Goal: Task Accomplishment & Management: Complete application form

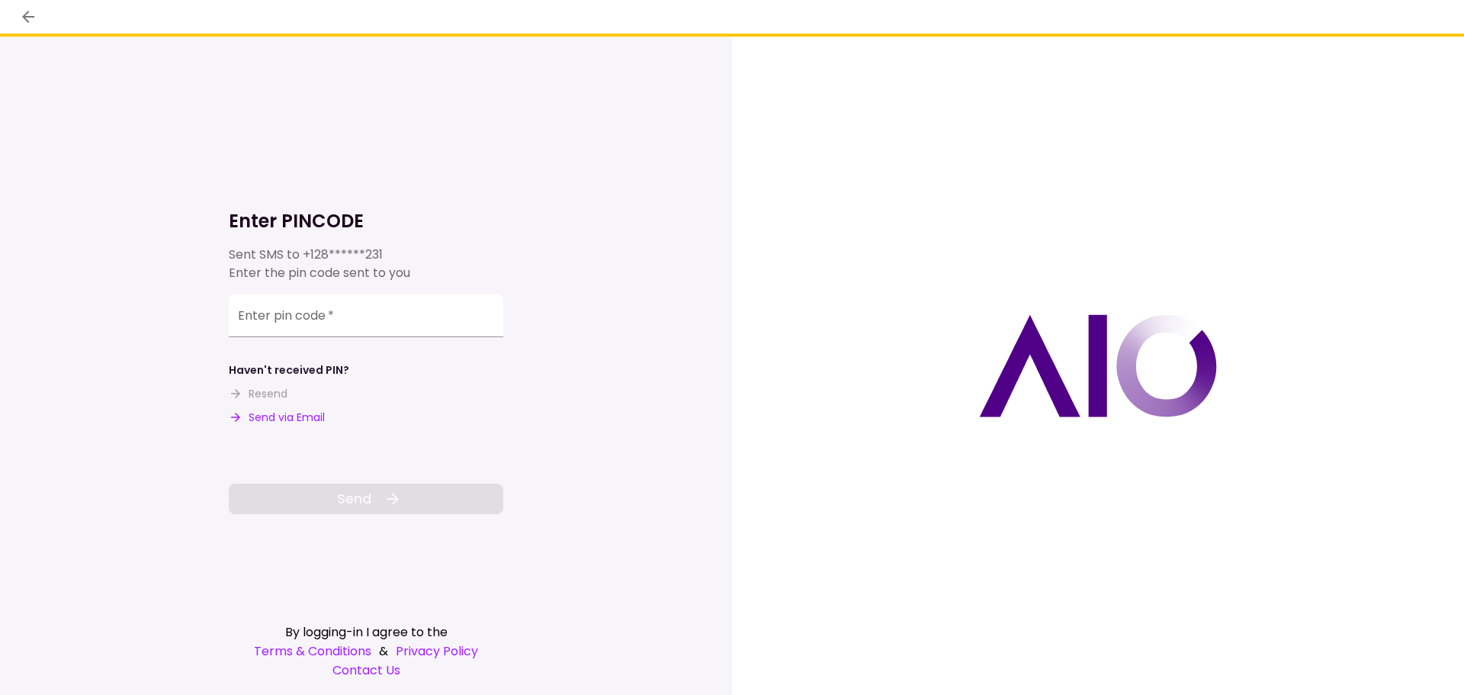
click at [318, 319] on input "Enter pin code   *" at bounding box center [366, 315] width 274 height 43
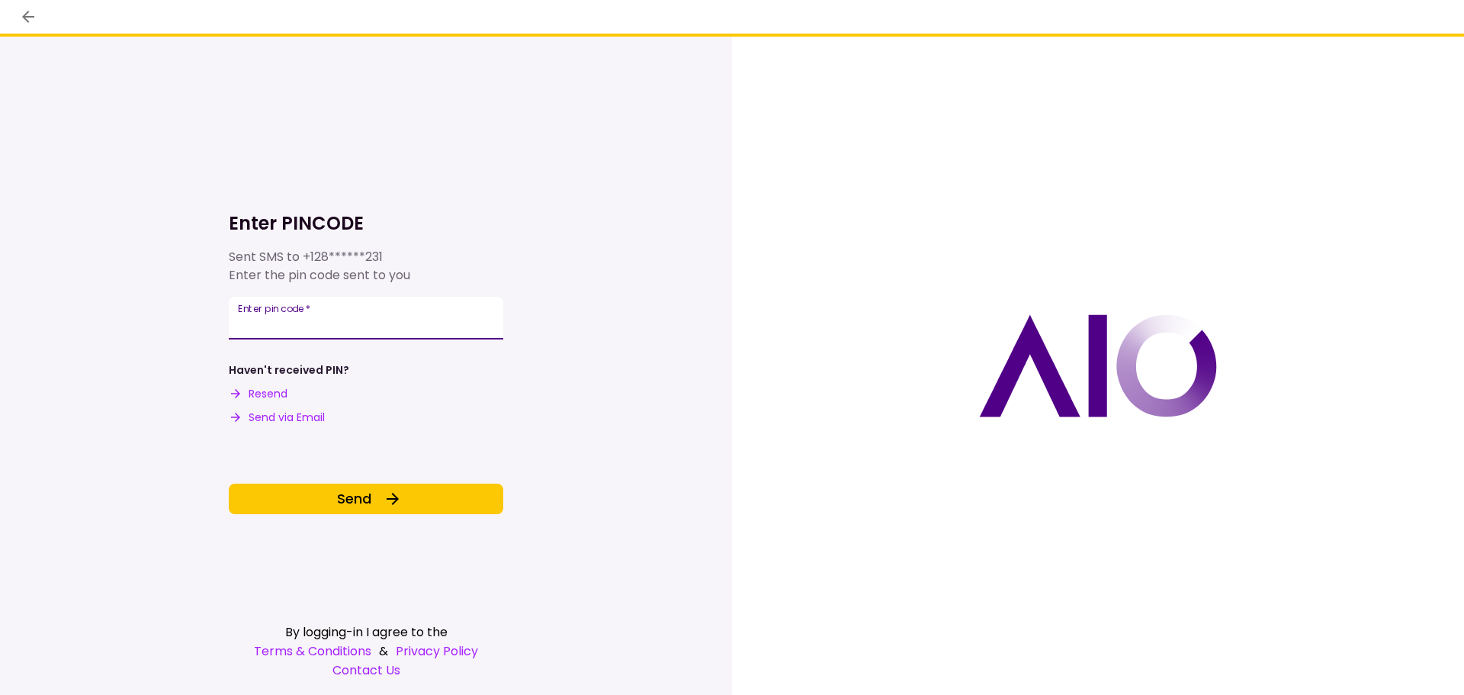
type input "******"
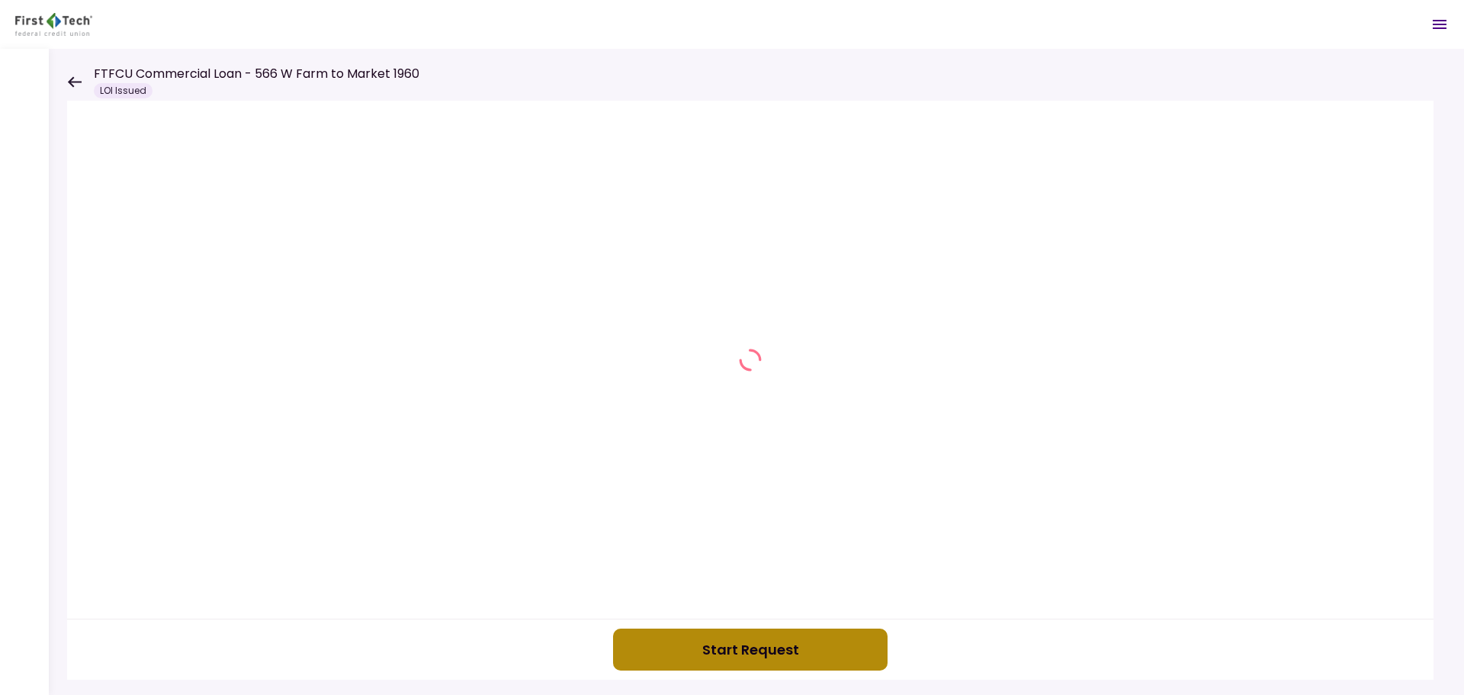
click at [711, 662] on button "Start Request" at bounding box center [750, 649] width 274 height 42
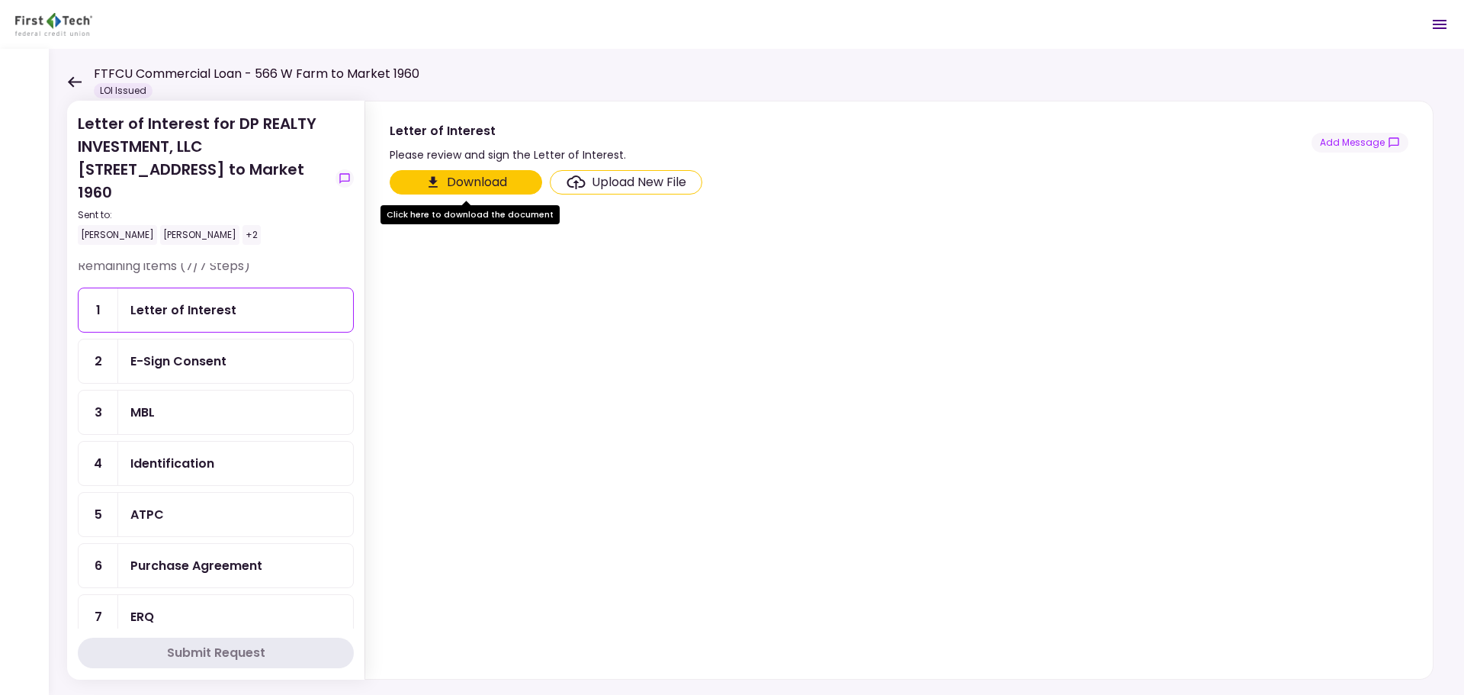
scroll to position [8, 0]
click at [188, 299] on div "Letter of Interest" at bounding box center [183, 308] width 106 height 19
click at [443, 184] on button "Download" at bounding box center [466, 182] width 152 height 24
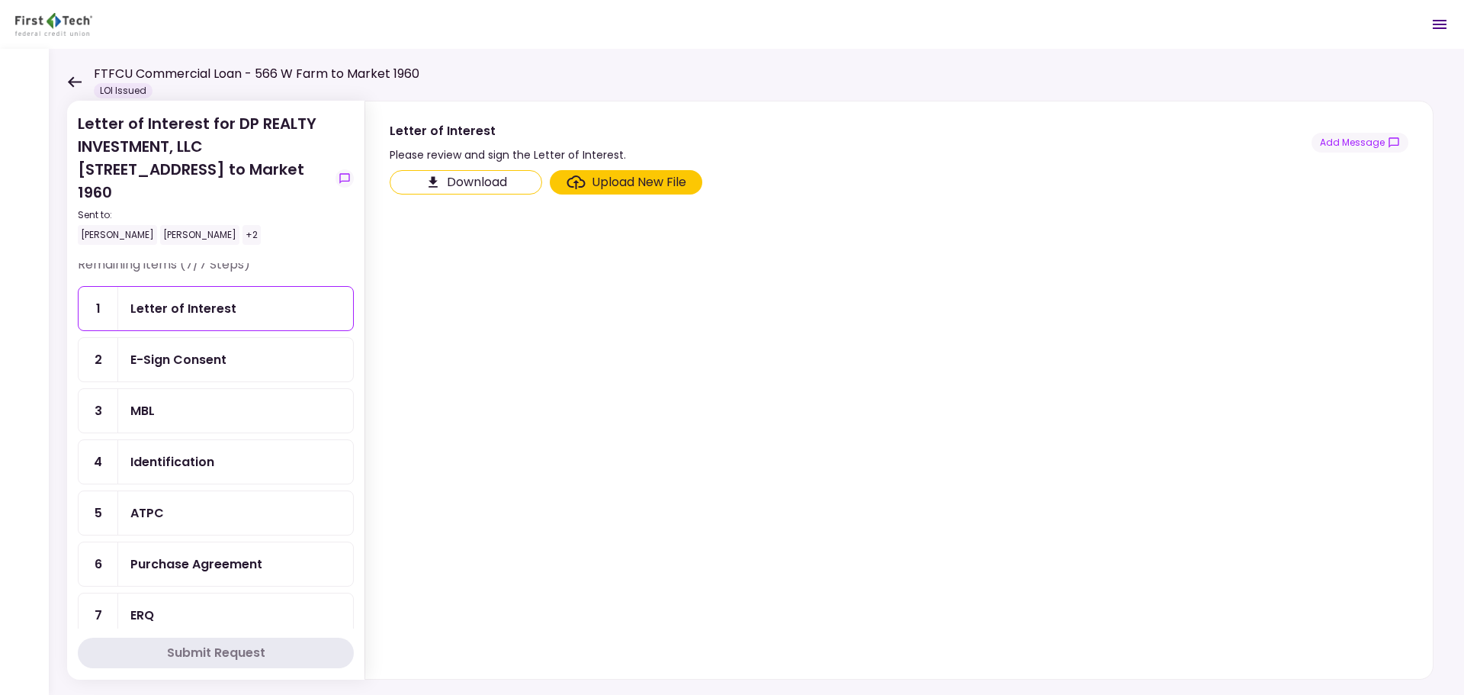
click at [241, 350] on div "E-Sign Consent" at bounding box center [235, 359] width 210 height 19
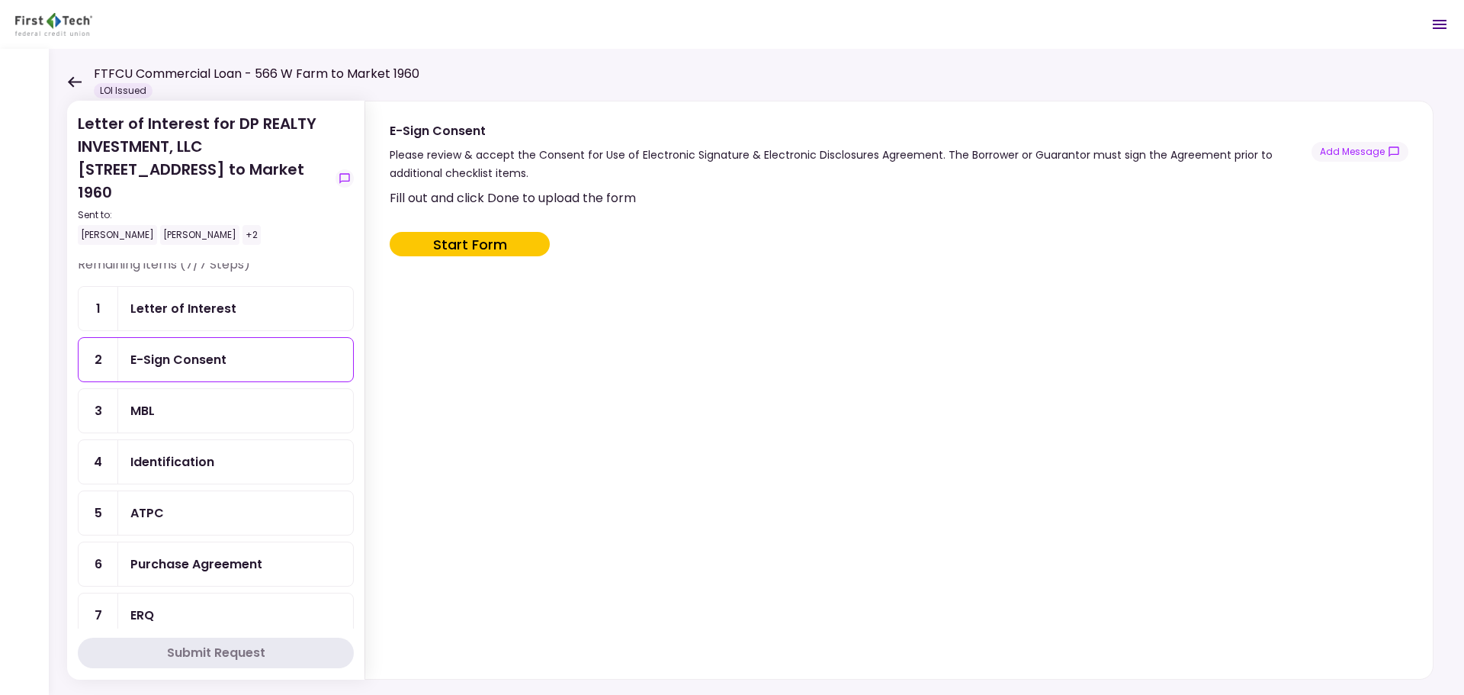
click at [444, 252] on button "Start Form" at bounding box center [470, 244] width 160 height 24
type input "***"
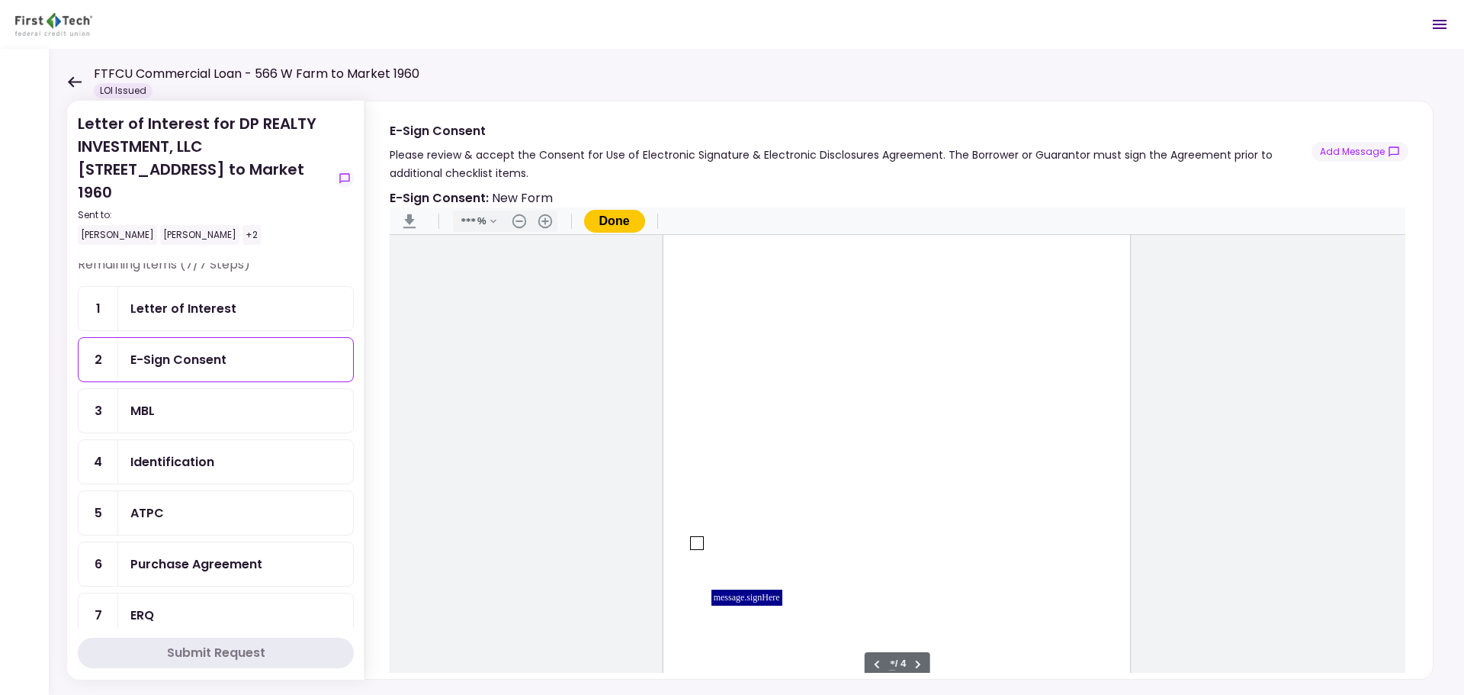
type input "*"
click at [149, 401] on div "MBL" at bounding box center [142, 410] width 24 height 19
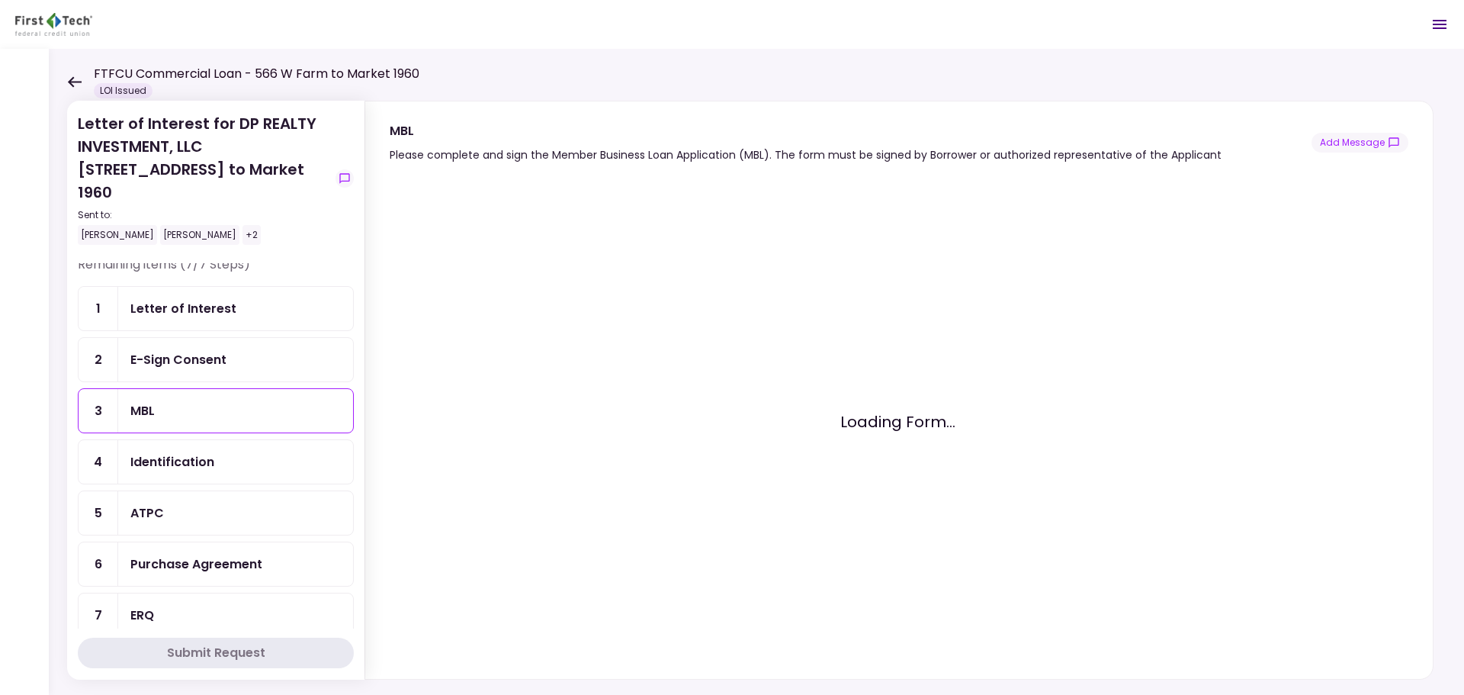
click at [140, 389] on div "MBL" at bounding box center [235, 410] width 235 height 43
click at [181, 452] on div "Identification" at bounding box center [172, 461] width 84 height 19
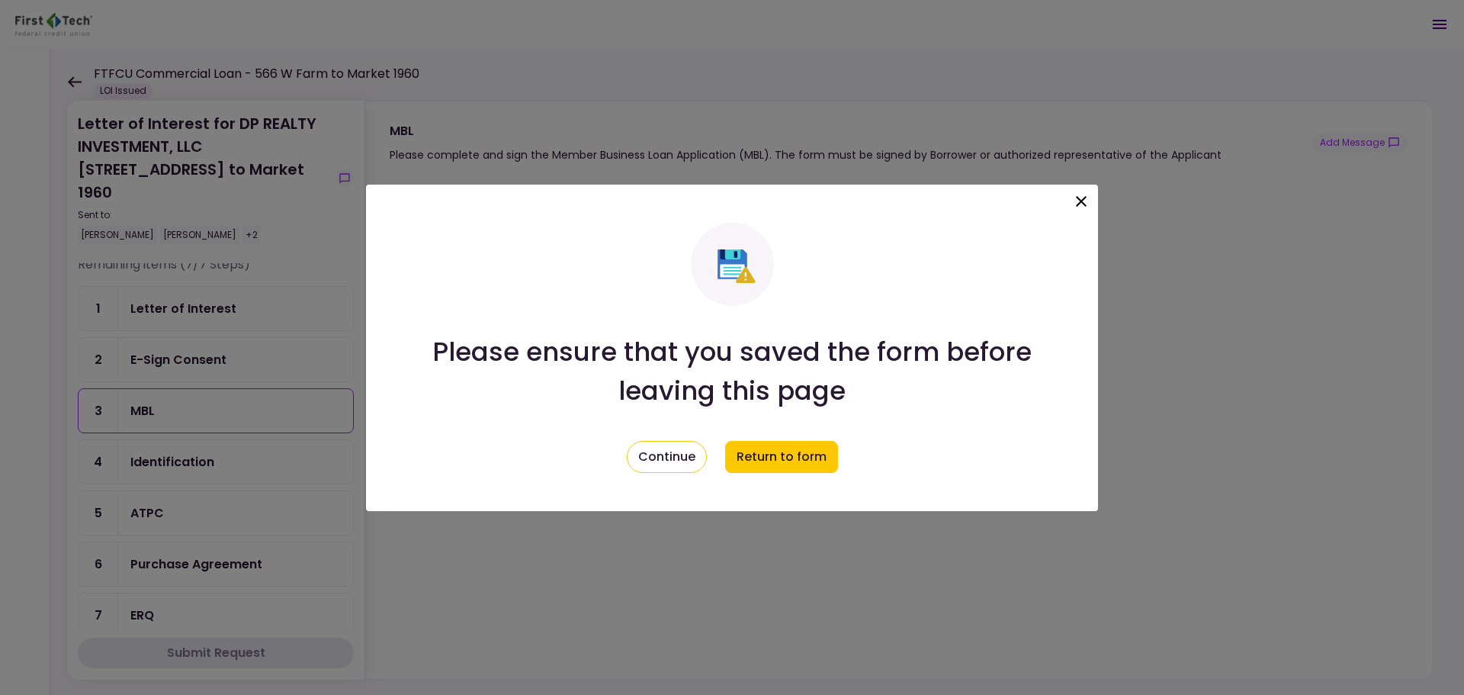
click at [1086, 202] on icon at bounding box center [1081, 201] width 18 height 18
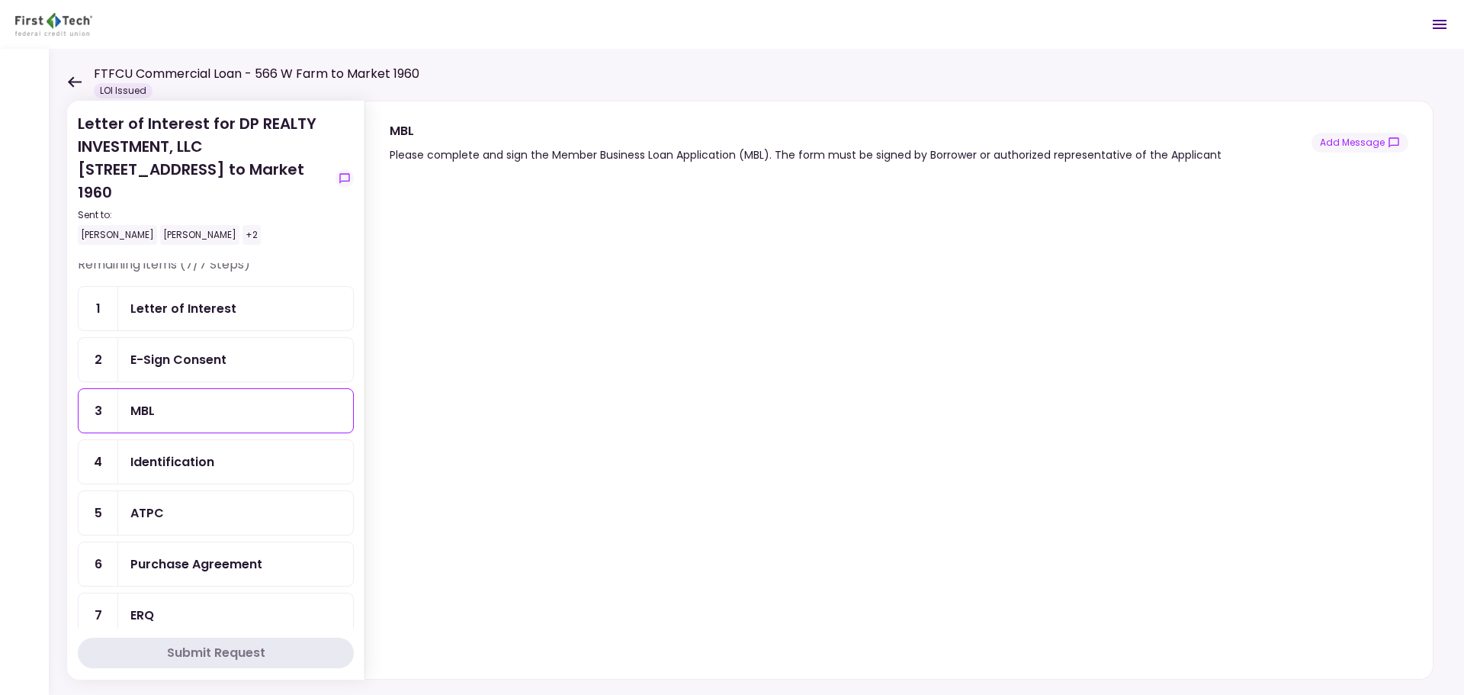
scroll to position [19, 0]
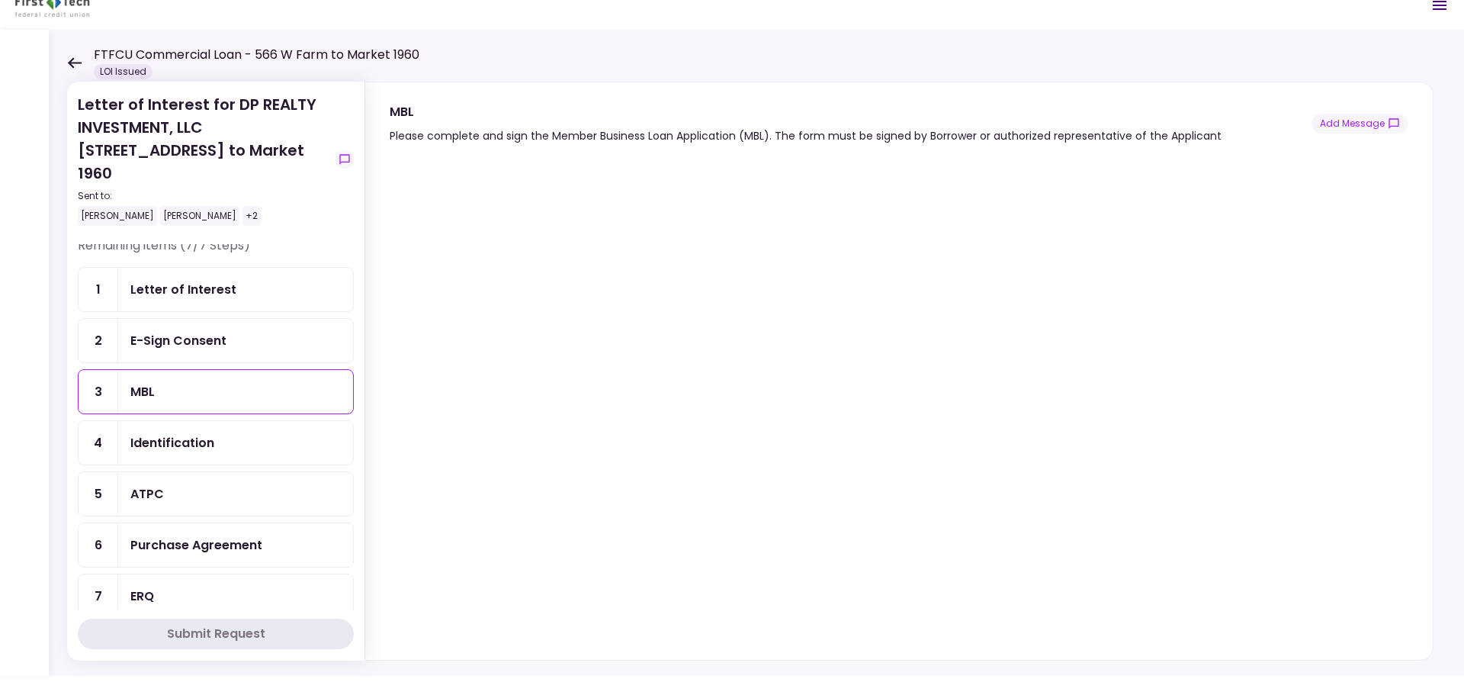
click at [172, 433] on div "Identification" at bounding box center [172, 442] width 84 height 19
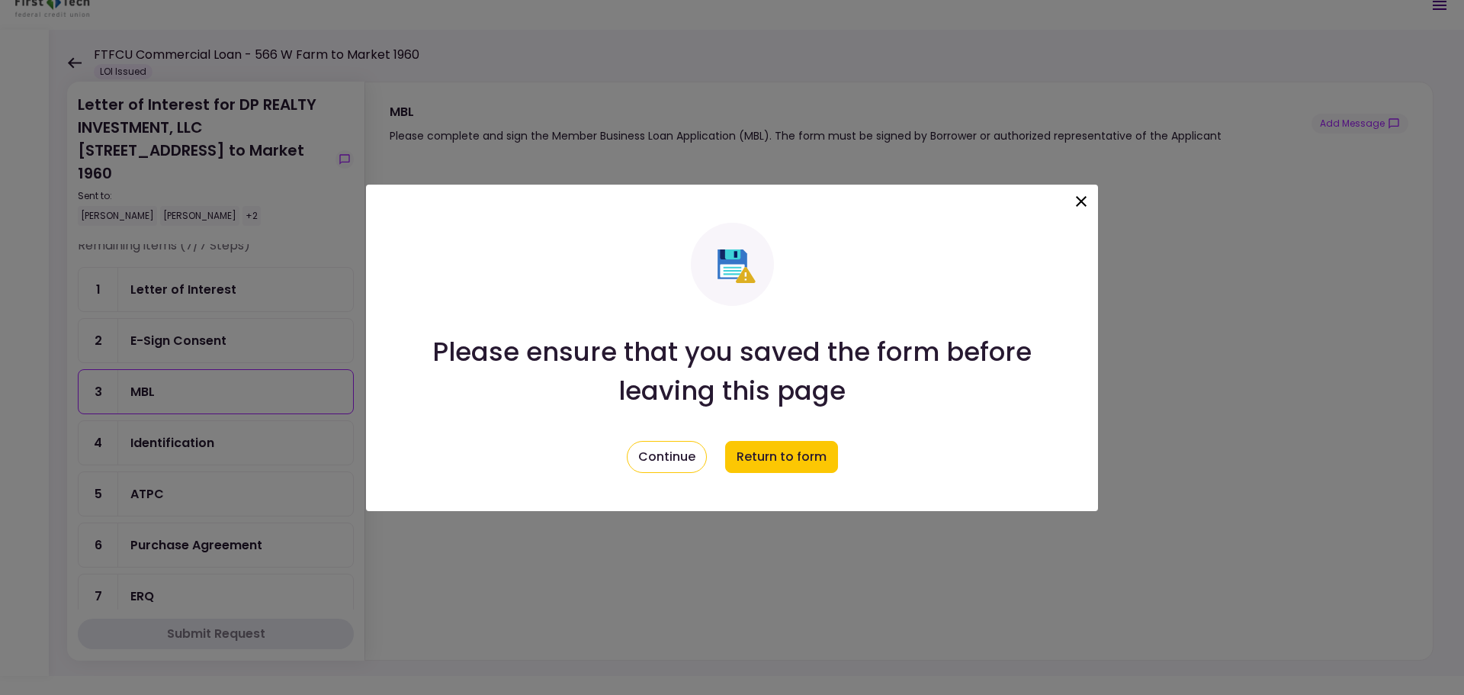
click at [1088, 200] on icon at bounding box center [1081, 201] width 18 height 18
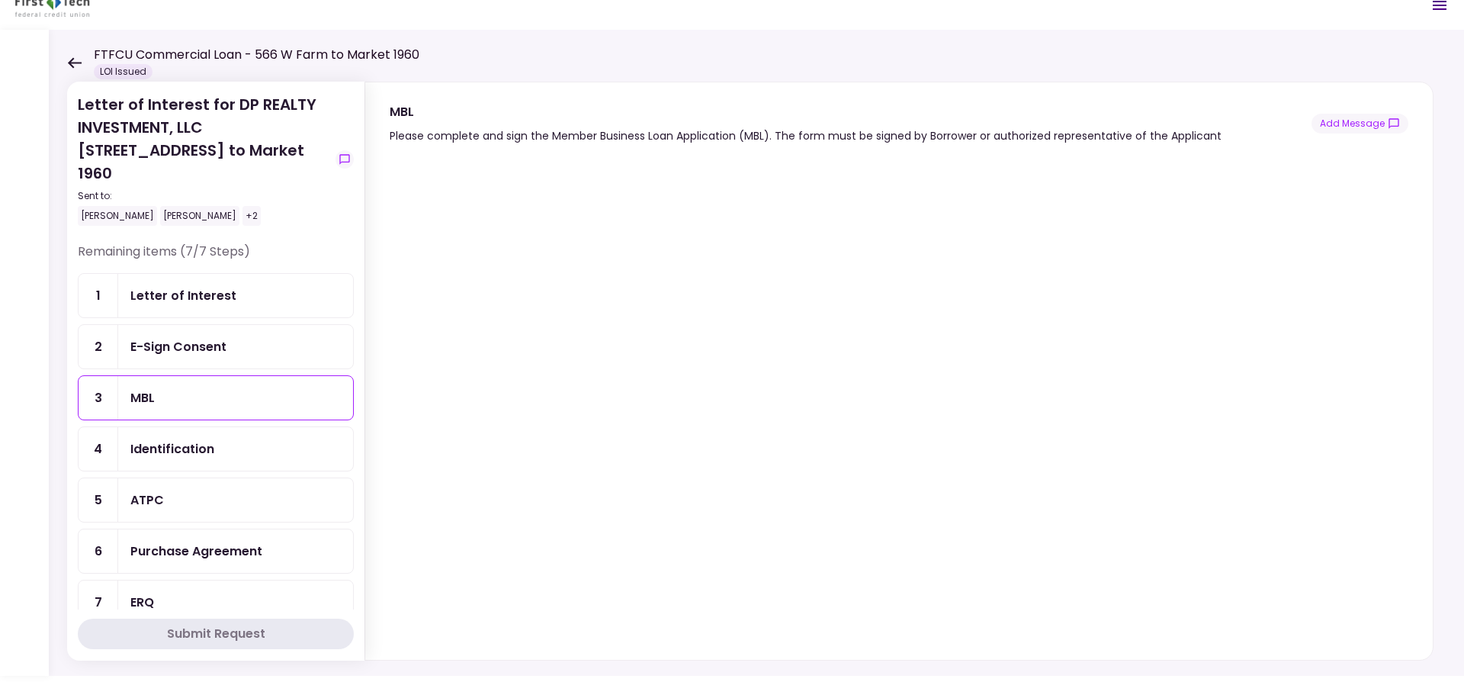
scroll to position [0, 0]
click at [191, 287] on div "Letter of Interest" at bounding box center [183, 296] width 106 height 19
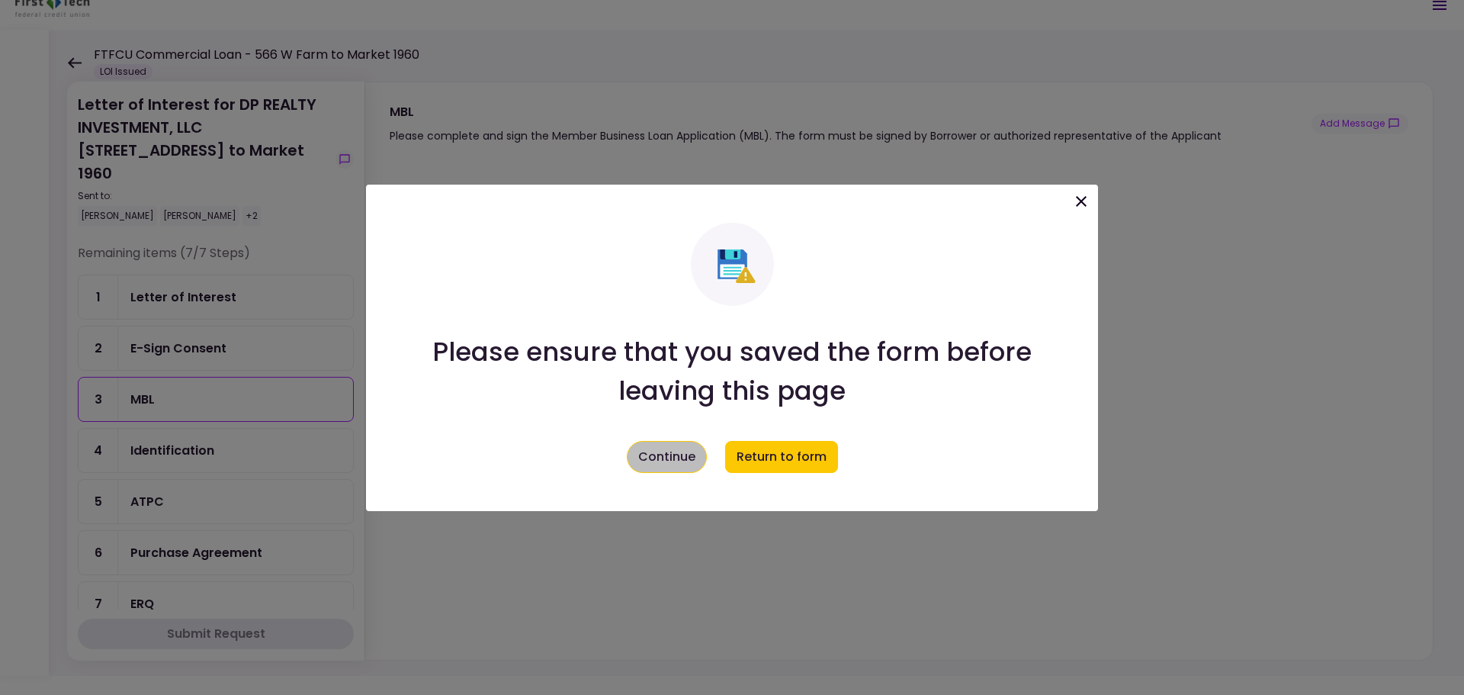
click at [650, 467] on button "Continue" at bounding box center [667, 457] width 80 height 32
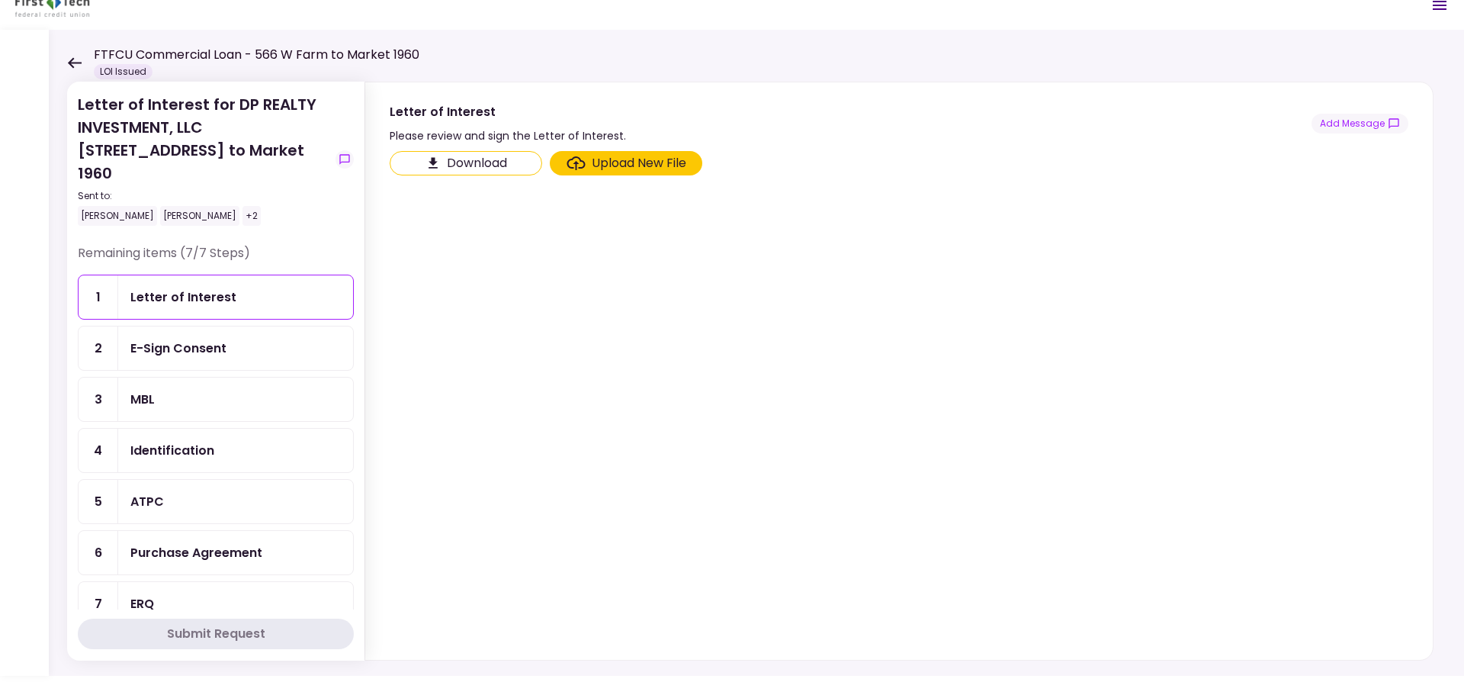
click at [240, 287] on div "Letter of Interest" at bounding box center [235, 296] width 210 height 19
click at [175, 339] on div "E-Sign Consent" at bounding box center [178, 348] width 96 height 19
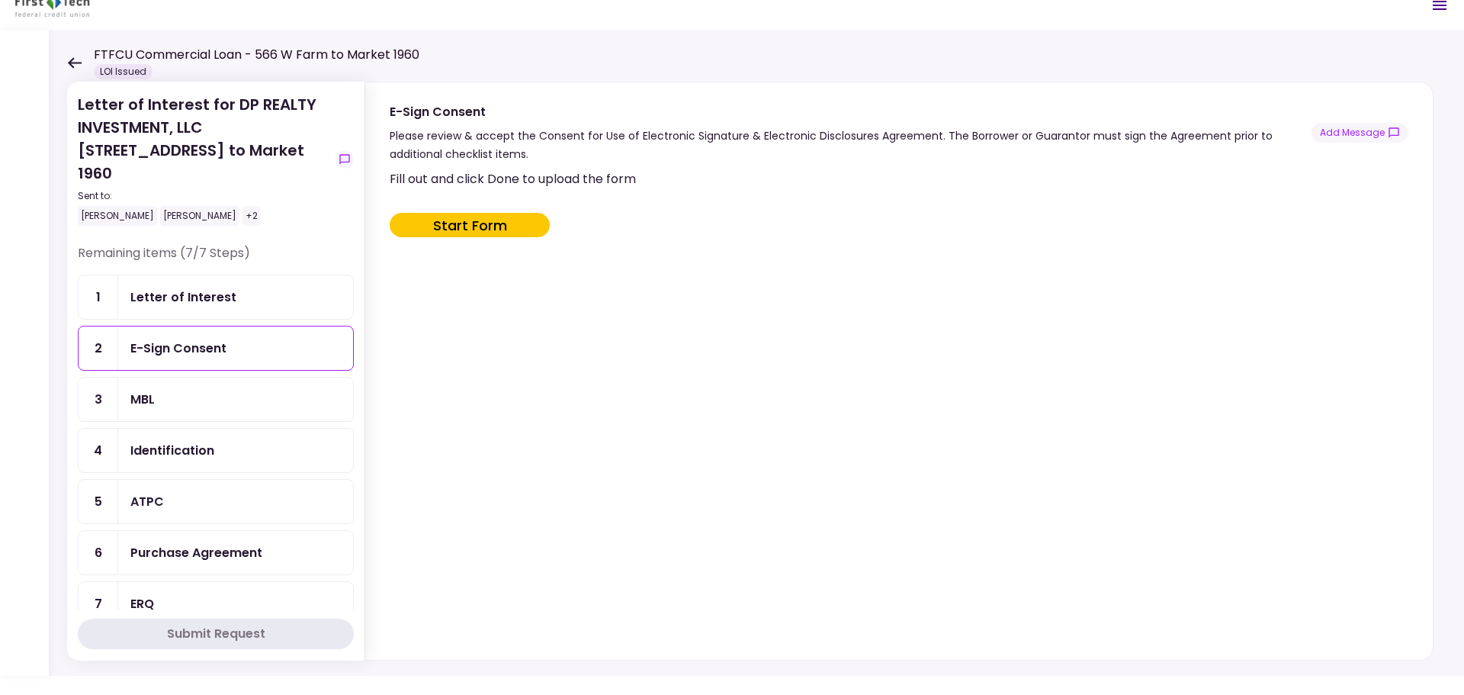
click at [431, 226] on button "Start Form" at bounding box center [470, 225] width 160 height 24
type input "***"
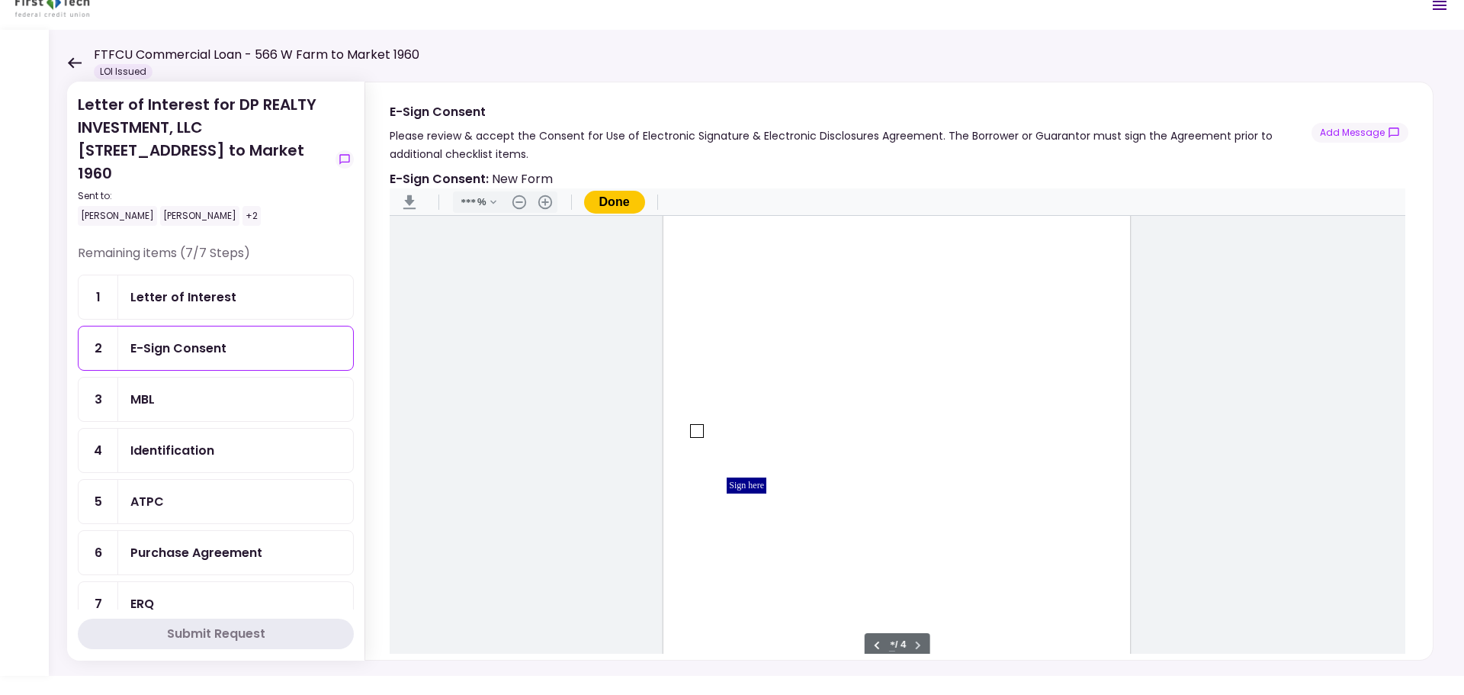
scroll to position [1831, 0]
type input "*"
click at [147, 377] on div "MBL" at bounding box center [235, 398] width 235 height 43
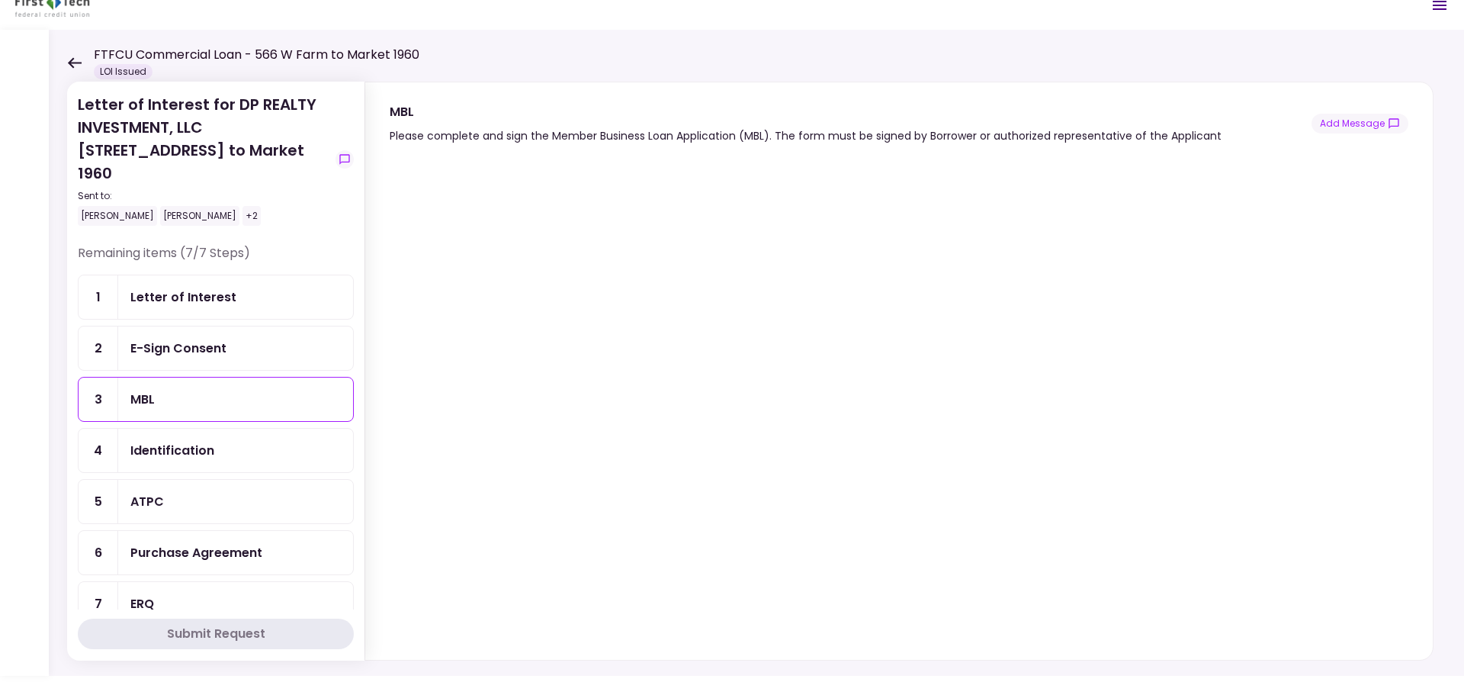
click at [167, 441] on div "Identification" at bounding box center [172, 450] width 84 height 19
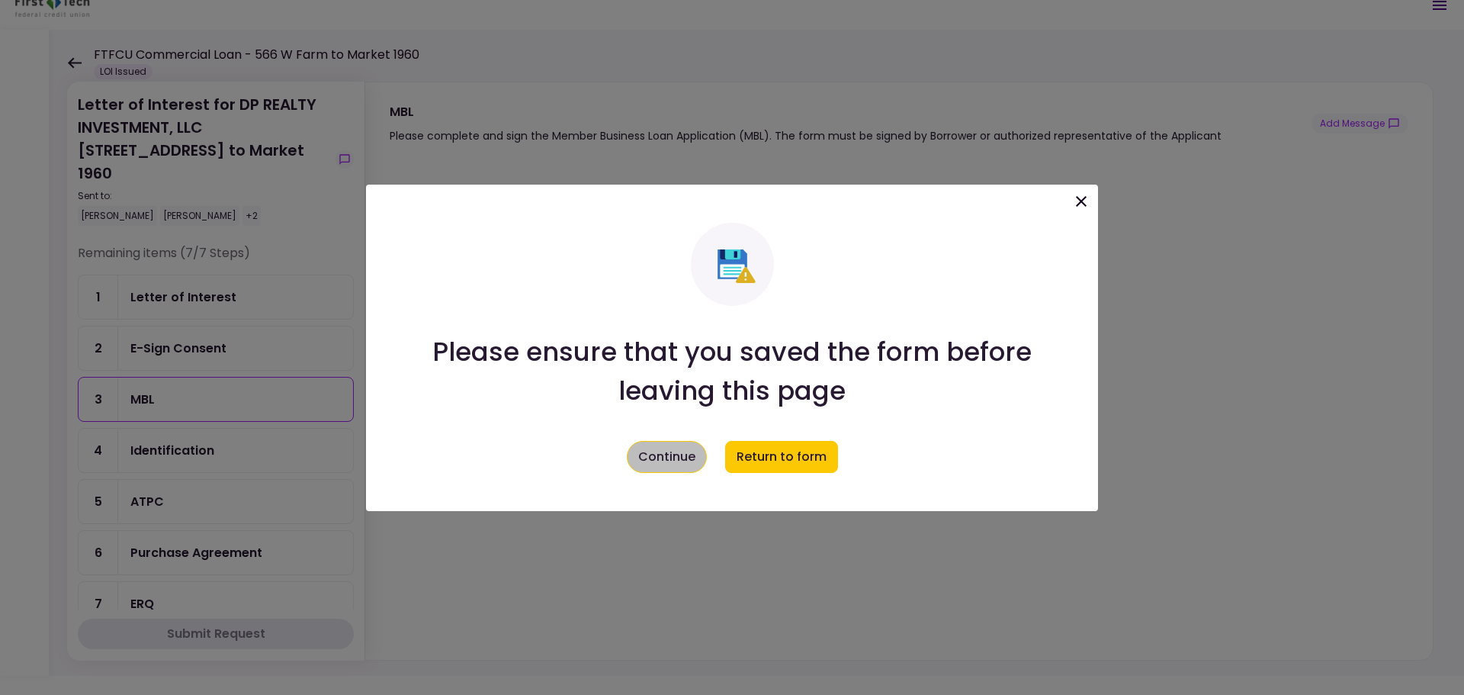
click at [667, 449] on button "Continue" at bounding box center [667, 457] width 80 height 32
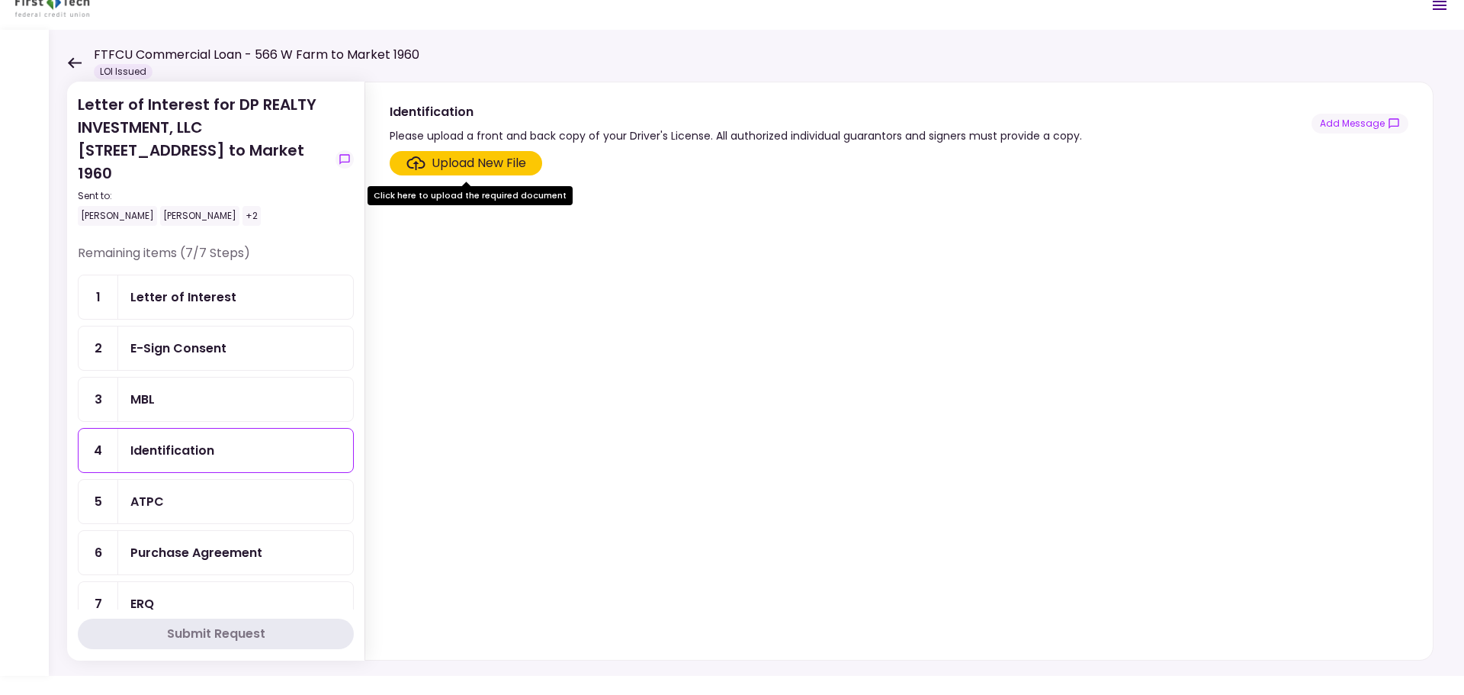
click at [237, 441] on div "Identification" at bounding box center [235, 450] width 210 height 19
click at [181, 492] on div "ATPC" at bounding box center [235, 501] width 210 height 19
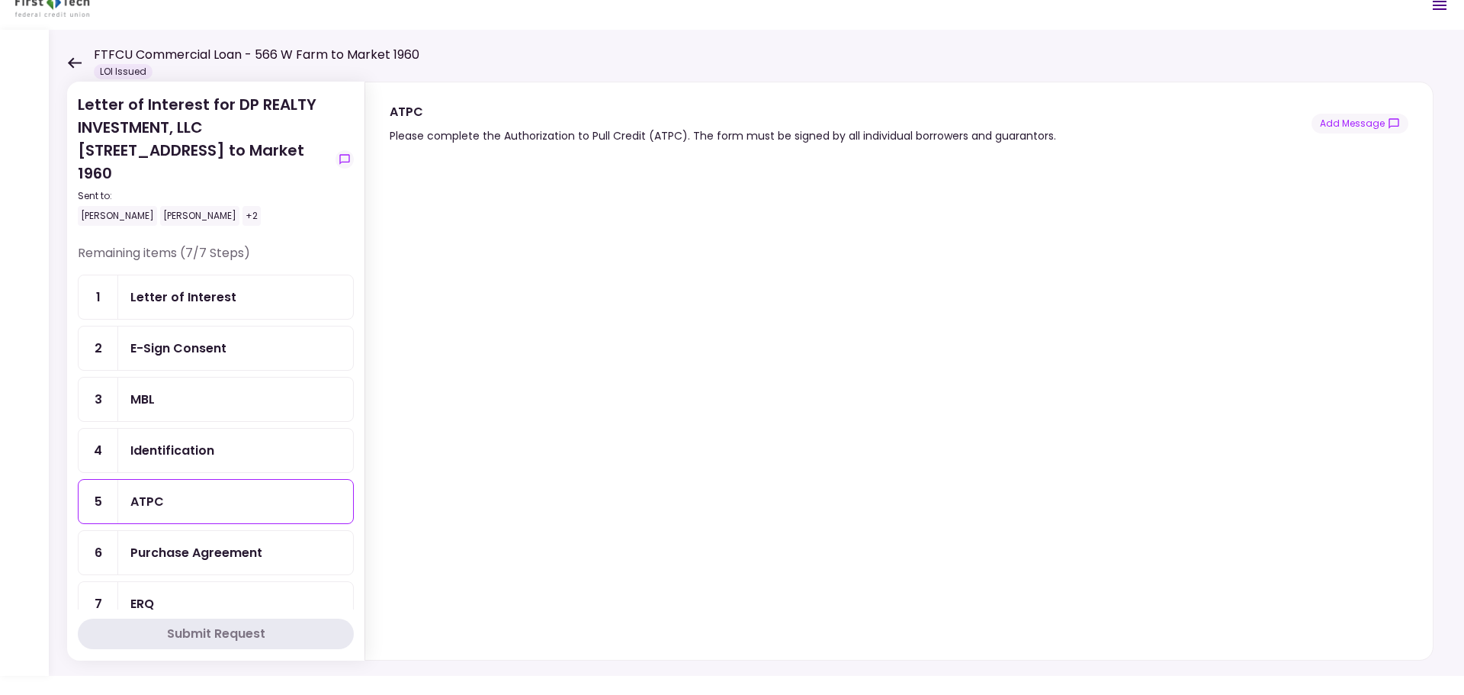
click at [133, 543] on div "Purchase Agreement" at bounding box center [196, 552] width 132 height 19
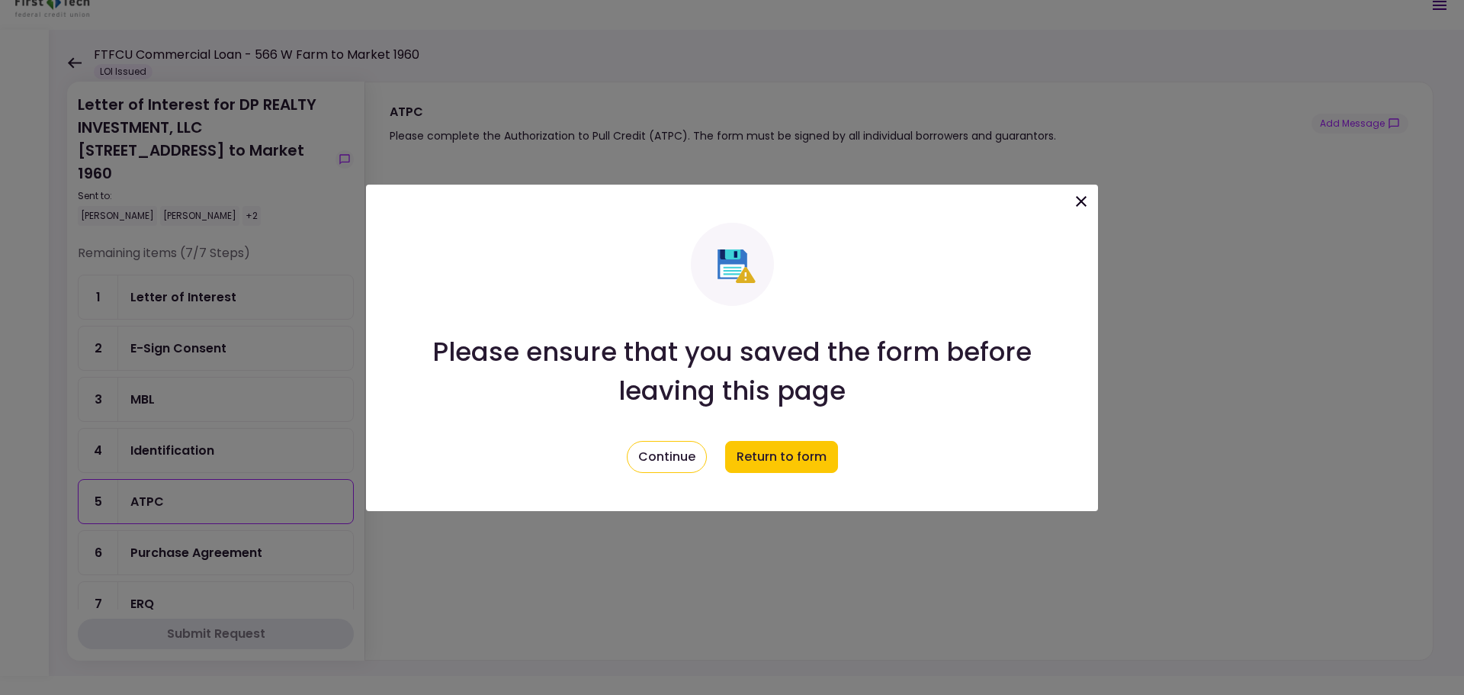
drag, startPoint x: 675, startPoint y: 454, endPoint x: 819, endPoint y: 477, distance: 145.9
click at [819, 477] on div "Please ensure that you saved the form before leaving this page Continue Return …" at bounding box center [732, 348] width 732 height 326
click at [816, 464] on button "Return to form" at bounding box center [781, 457] width 113 height 32
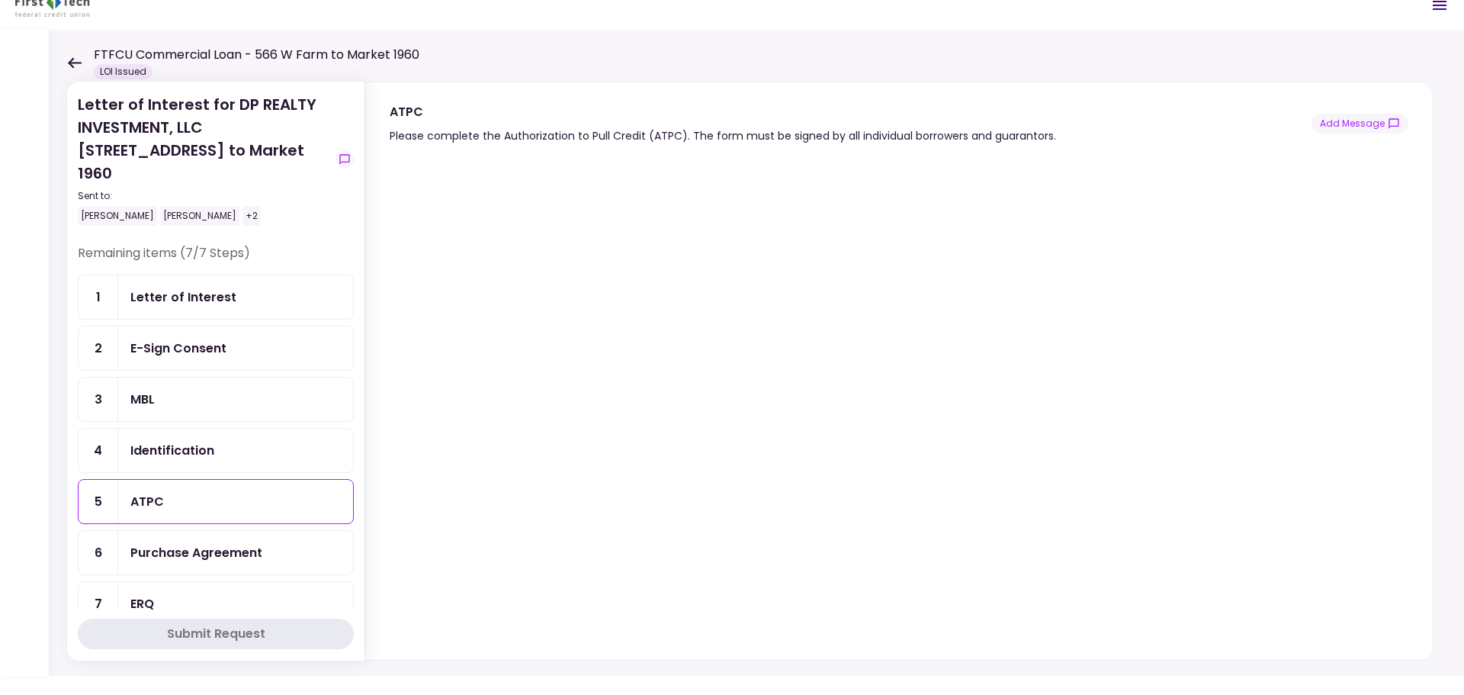
click at [200, 543] on div "Purchase Agreement" at bounding box center [196, 552] width 132 height 19
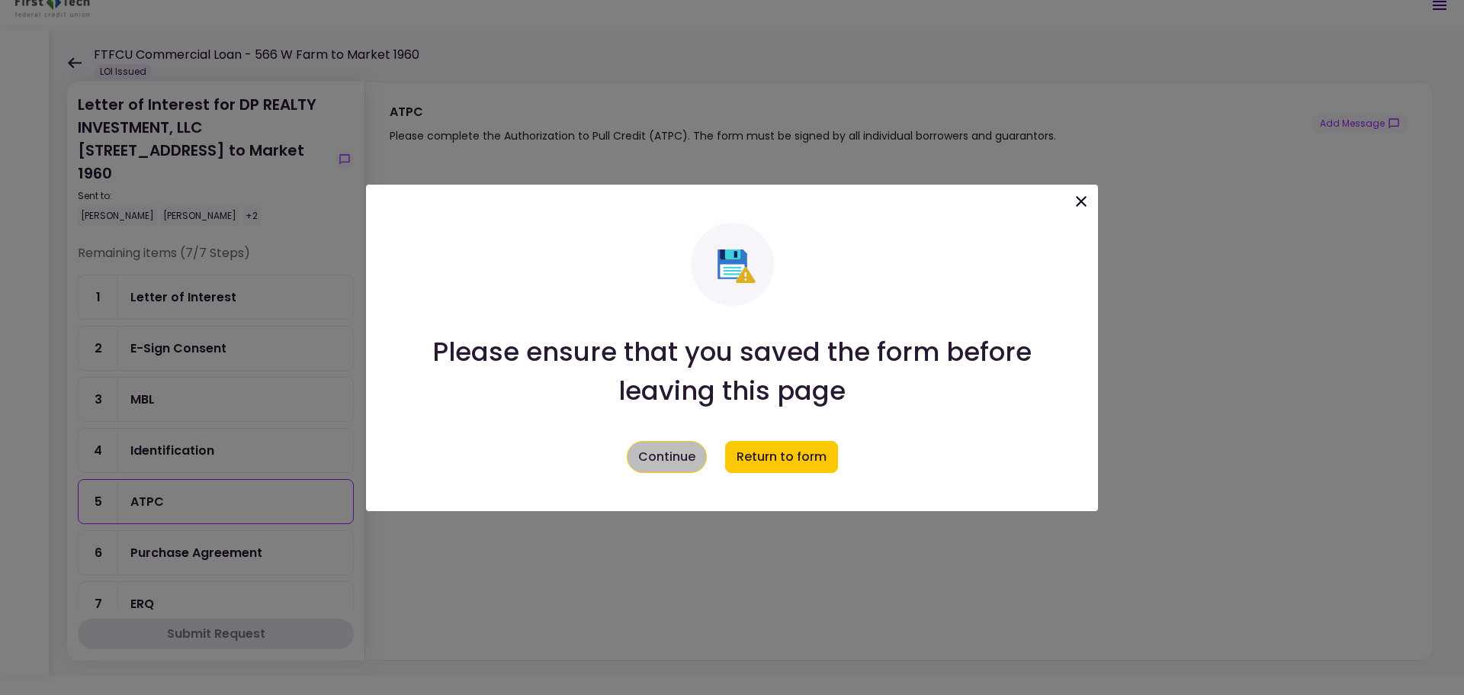
click at [640, 468] on button "Continue" at bounding box center [667, 457] width 80 height 32
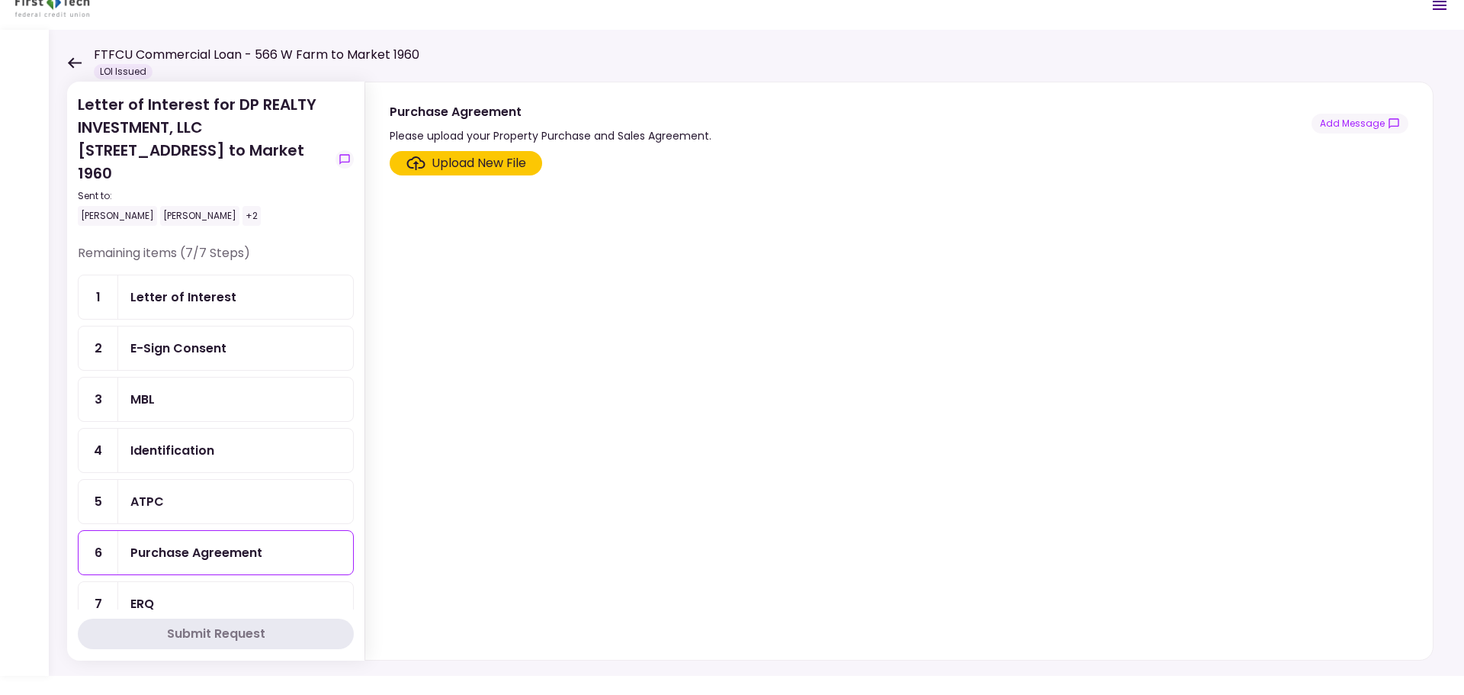
click at [427, 159] on div "Upload New File" at bounding box center [466, 163] width 120 height 18
click at [0, 0] on input "Upload New File" at bounding box center [0, 0] width 0 height 0
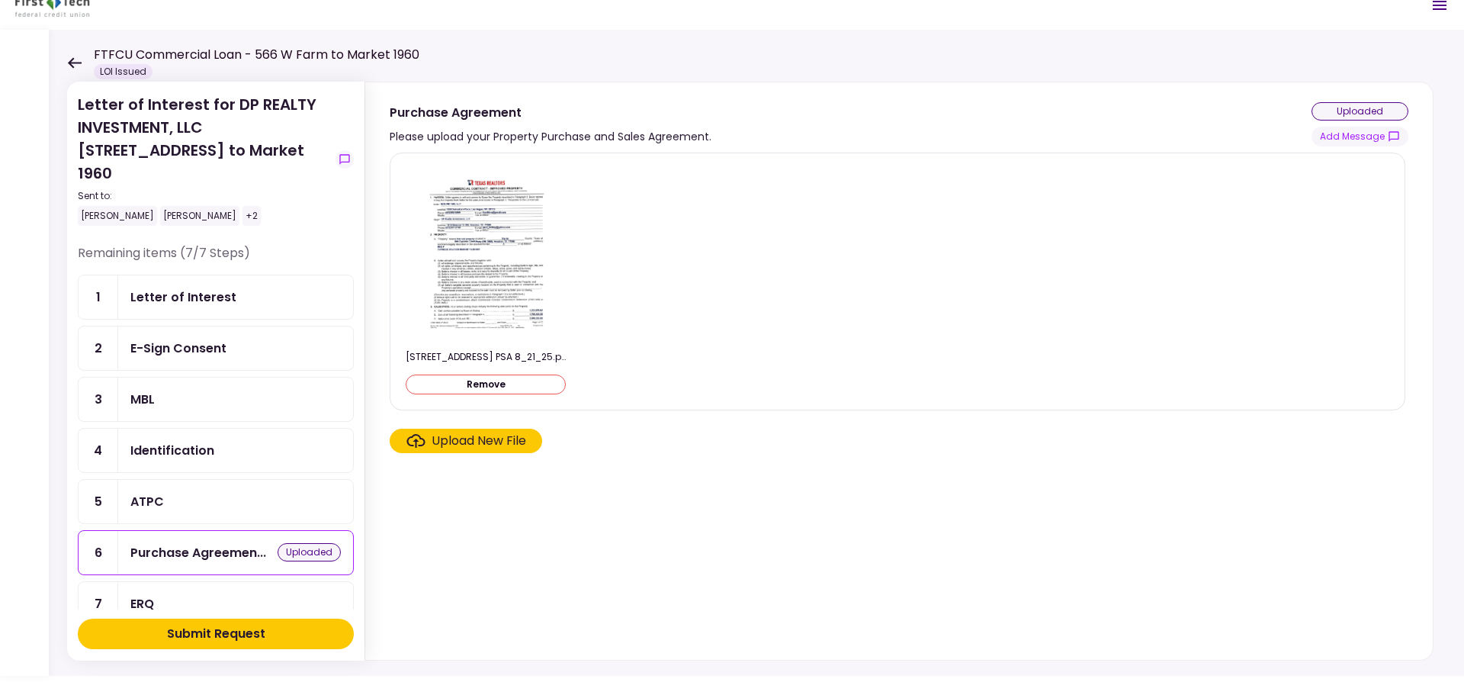
click at [137, 582] on div "ERQ" at bounding box center [235, 603] width 235 height 43
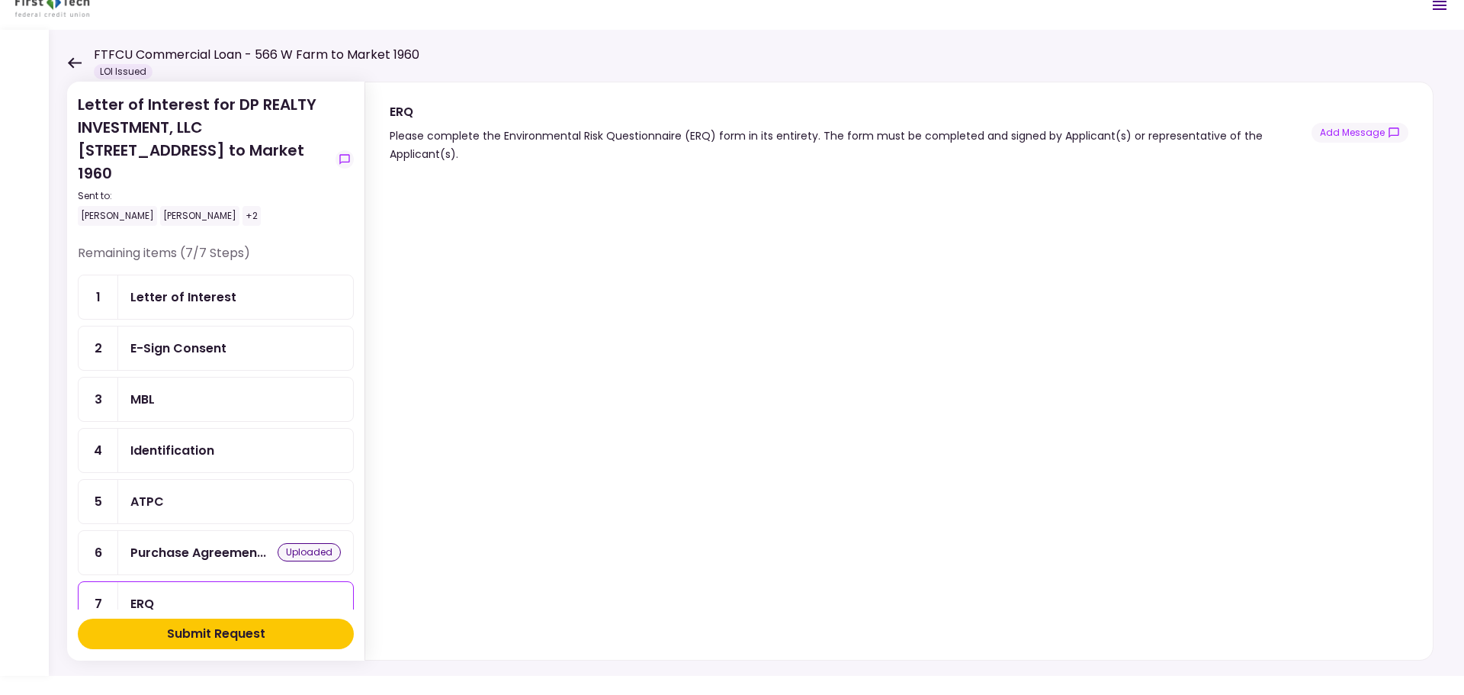
scroll to position [8, 0]
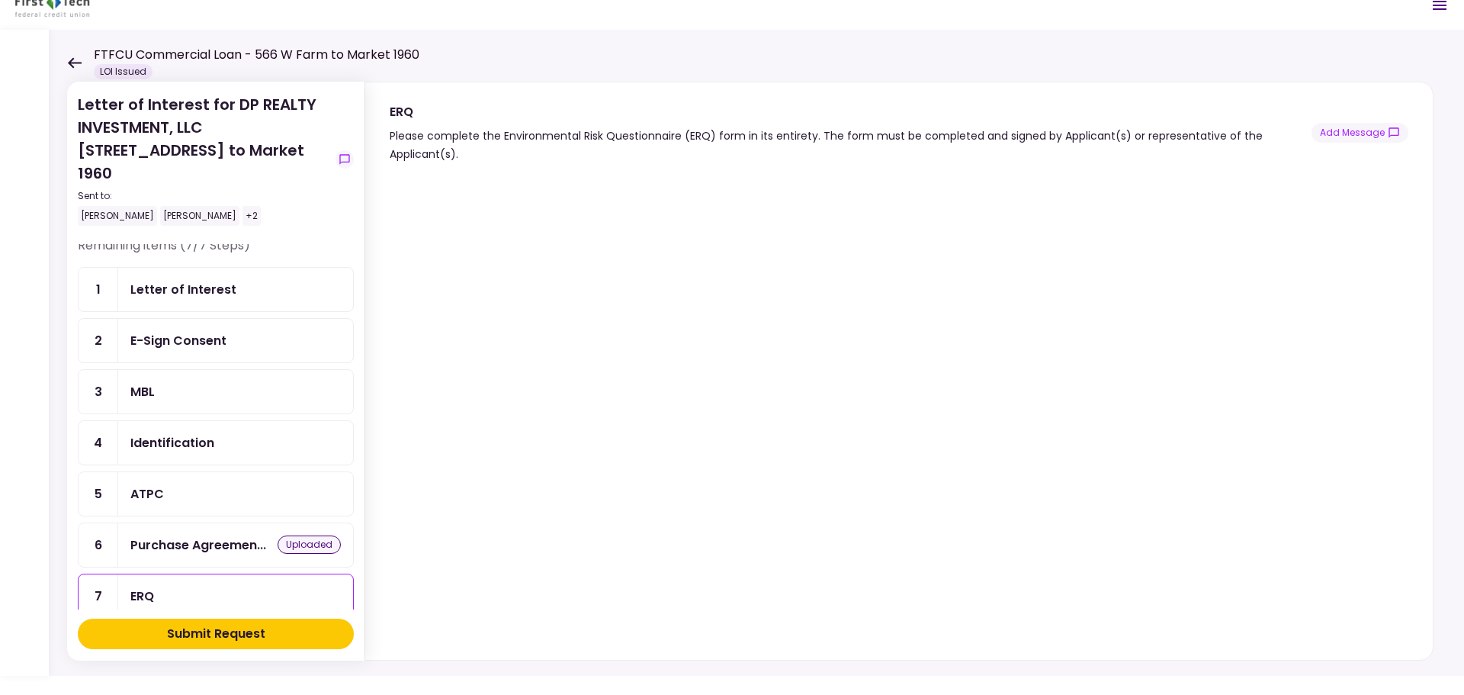
click at [242, 206] on div "+2" at bounding box center [251, 216] width 18 height 20
